Goal: Use online tool/utility: Utilize a website feature to perform a specific function

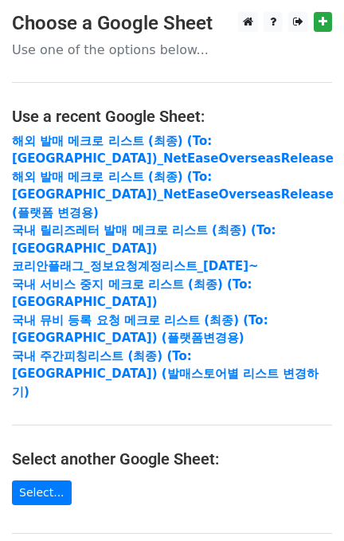
scroll to position [212, 0]
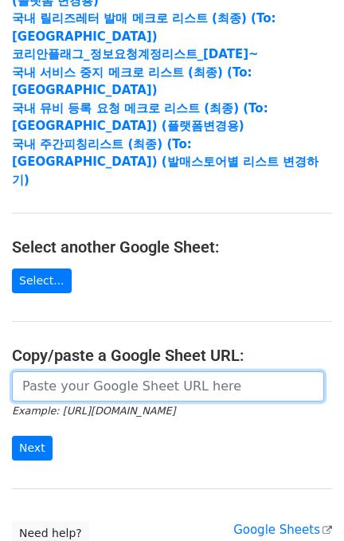
click at [112, 371] on input "url" at bounding box center [168, 386] width 312 height 30
paste input "https://docs.google.com/spreadsheets/d/1ShyjhhxkXjmubqew4Z8Sx6ORa3F4X4ZMOET7bu4…"
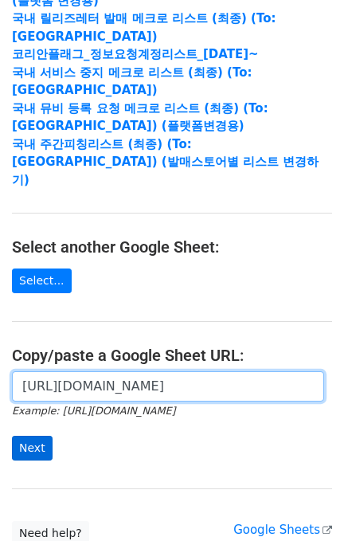
scroll to position [0, 487]
type input "https://docs.google.com/spreadsheets/d/1ShyjhhxkXjmubqew4Z8Sx6ORa3F4X4ZMOET7bu4…"
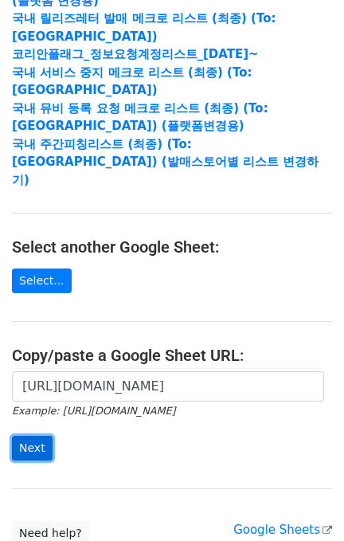
click at [29, 436] on input "Next" at bounding box center [32, 448] width 41 height 25
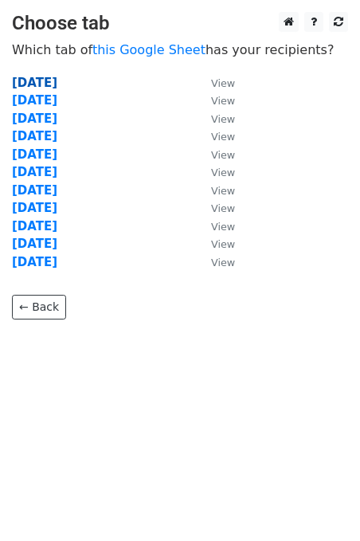
click at [57, 80] on strong "[DATE]" at bounding box center [34, 83] width 45 height 14
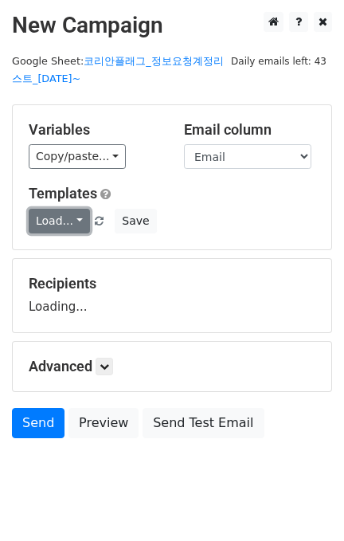
click at [58, 229] on link "Load..." at bounding box center [59, 221] width 61 height 25
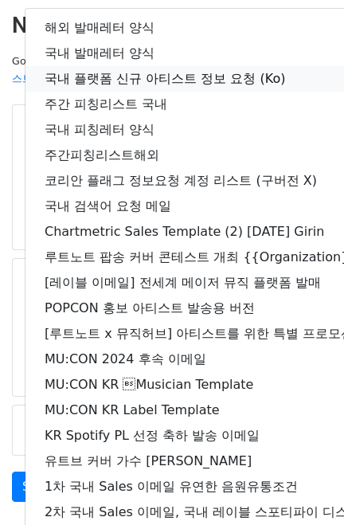
click at [150, 72] on link "국내 플랫폼 신규 아티스트 정보 요청 (Ko)" at bounding box center [280, 78] width 511 height 25
